Goal: Task Accomplishment & Management: Complete application form

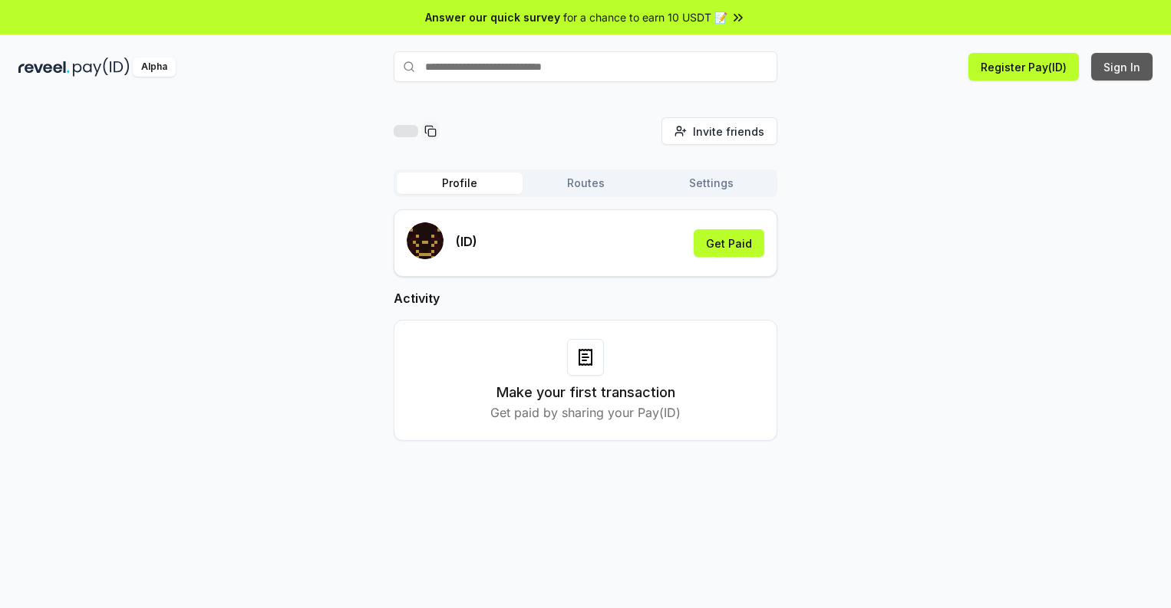
click at [1122, 67] on button "Sign In" at bounding box center [1121, 67] width 61 height 28
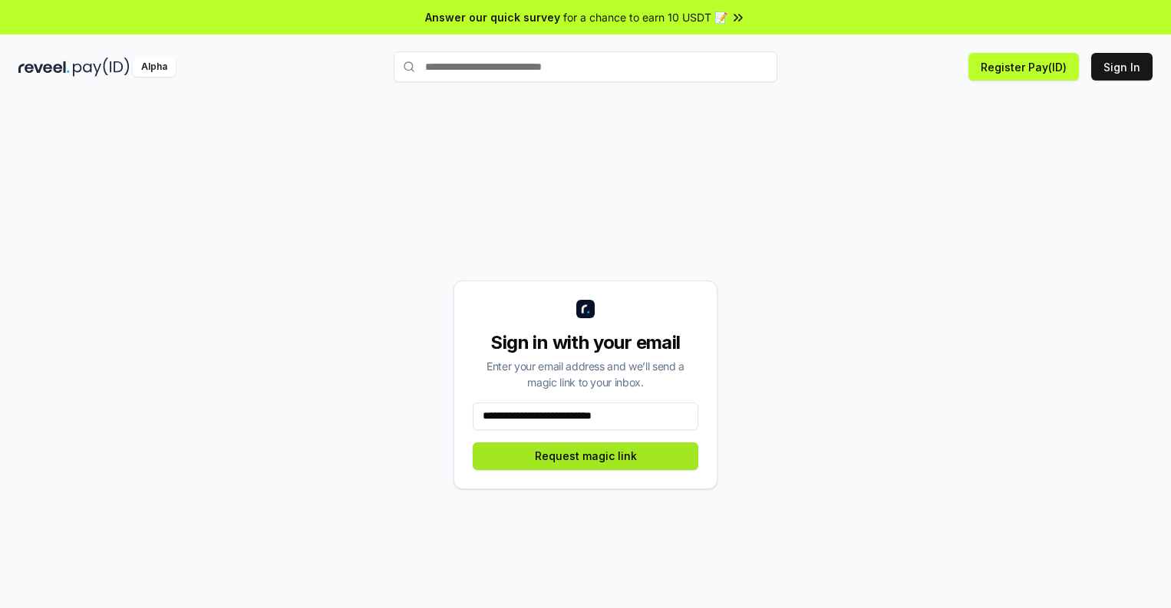
type input "**********"
click at [585, 456] on button "Request magic link" at bounding box center [586, 457] width 226 height 28
